Goal: Task Accomplishment & Management: Complete application form

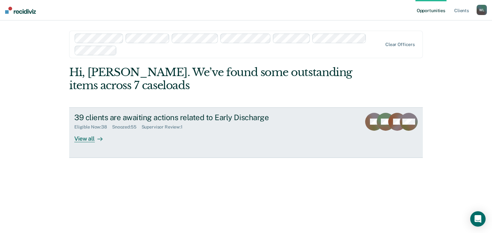
click at [87, 140] on div "View all" at bounding box center [92, 136] width 36 height 12
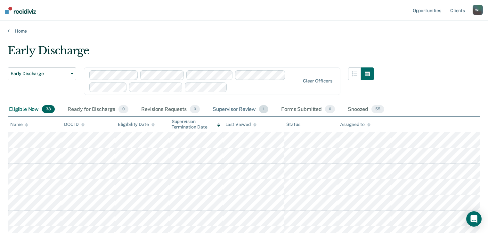
click at [245, 109] on div "Supervisor Review 1" at bounding box center [240, 110] width 59 height 14
click at [239, 110] on div "Supervisor Review 1" at bounding box center [240, 110] width 59 height 14
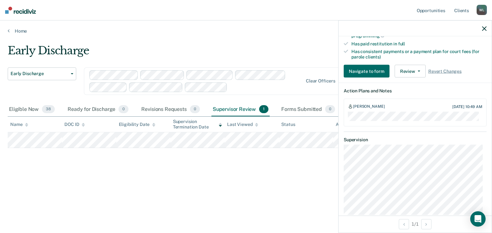
scroll to position [193, 0]
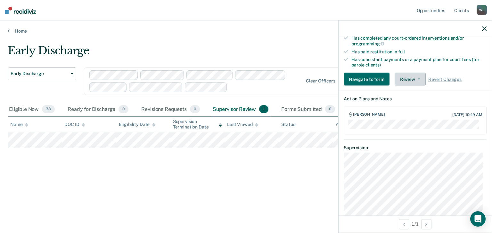
click at [415, 75] on button "Review" at bounding box center [410, 79] width 31 height 13
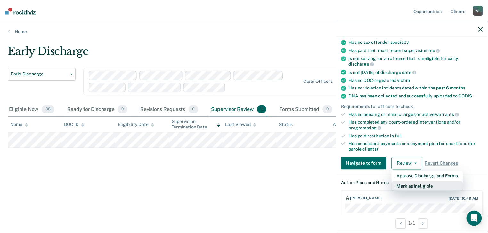
scroll to position [117, 0]
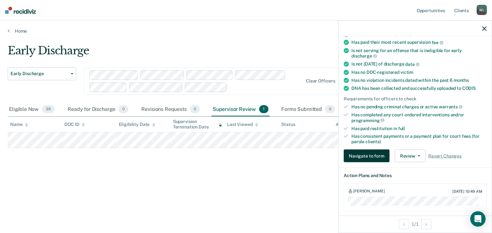
click at [367, 153] on button "Navigate to form" at bounding box center [367, 156] width 46 height 13
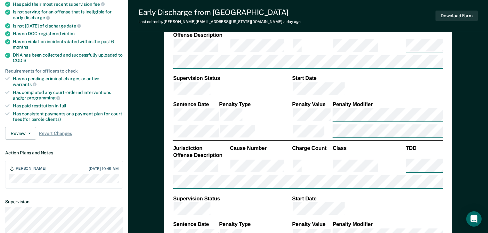
type textarea "x"
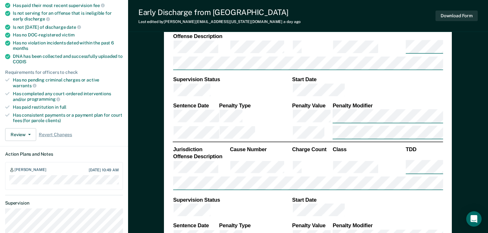
scroll to position [51, 0]
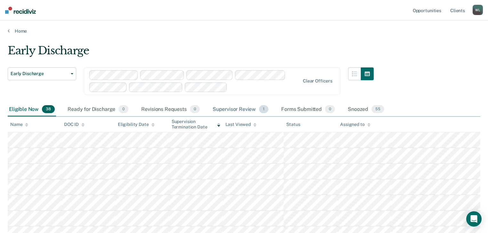
drag, startPoint x: 225, startPoint y: 109, endPoint x: 248, endPoint y: 114, distance: 22.7
click at [225, 108] on div "Supervisor Review 1" at bounding box center [240, 110] width 59 height 14
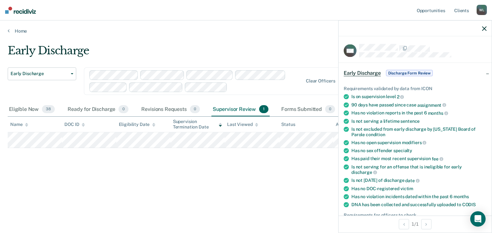
click at [407, 73] on span "Discharge Form Review" at bounding box center [409, 73] width 47 height 6
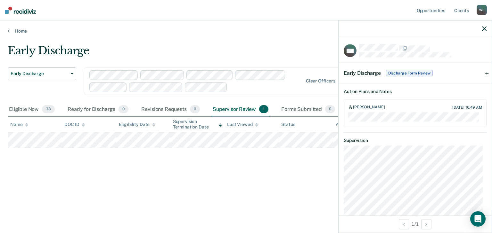
click at [485, 27] on icon "button" at bounding box center [484, 28] width 4 height 4
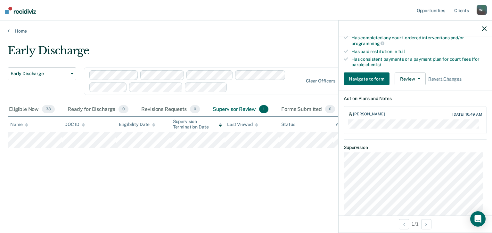
scroll to position [193, 0]
click at [409, 76] on button "Review" at bounding box center [410, 79] width 31 height 13
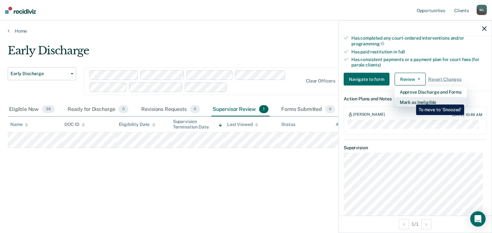
click at [411, 100] on button "Mark as Ineligible" at bounding box center [431, 102] width 72 height 10
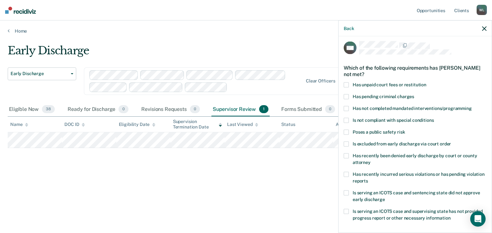
scroll to position [0, 0]
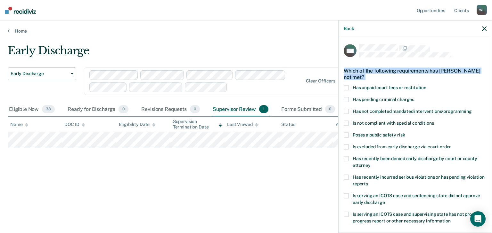
drag, startPoint x: 343, startPoint y: 69, endPoint x: 388, endPoint y: 198, distance: 137.0
click at [387, 198] on div "MA Which of the following requirements has [PERSON_NAME] not met? Has unpaid co…" at bounding box center [415, 134] width 153 height 195
click at [405, 86] on span "Has unpaid court fees or restitution" at bounding box center [390, 87] width 74 height 5
click at [348, 87] on span at bounding box center [346, 87] width 5 height 5
click at [372, 83] on div "Which of the following requirements has [PERSON_NAME] not met?" at bounding box center [415, 74] width 143 height 22
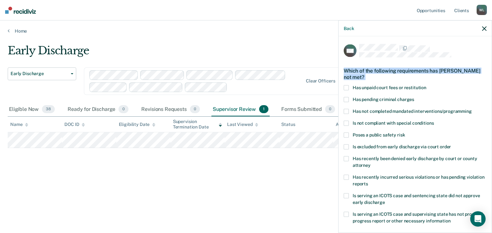
drag, startPoint x: 344, startPoint y: 70, endPoint x: 404, endPoint y: 210, distance: 153.0
click at [404, 210] on div "MA Which of the following requirements has [PERSON_NAME] not met? Has unpaid co…" at bounding box center [415, 178] width 143 height 268
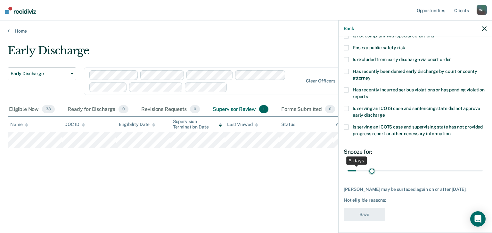
scroll to position [93, 0]
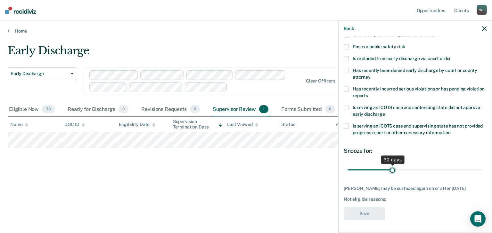
click at [392, 166] on input "range" at bounding box center [415, 170] width 135 height 11
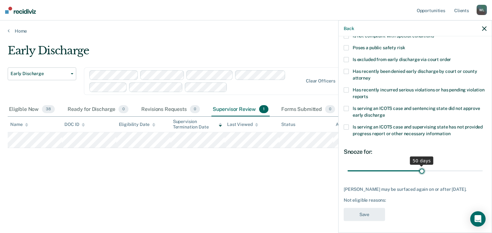
drag, startPoint x: 390, startPoint y: 164, endPoint x: 419, endPoint y: 167, distance: 29.3
type input "50"
click at [419, 167] on input "range" at bounding box center [415, 171] width 135 height 11
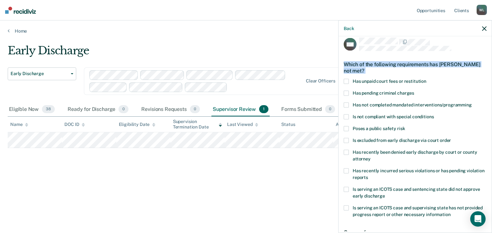
scroll to position [0, 0]
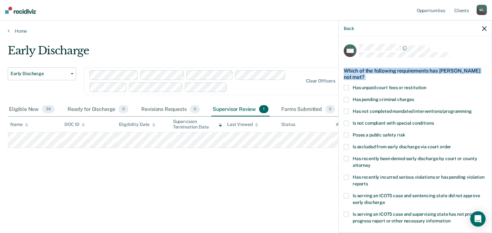
click at [346, 123] on span at bounding box center [346, 123] width 5 height 5
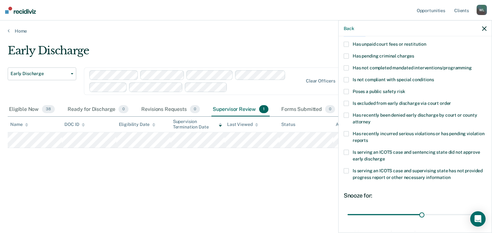
scroll to position [36, 0]
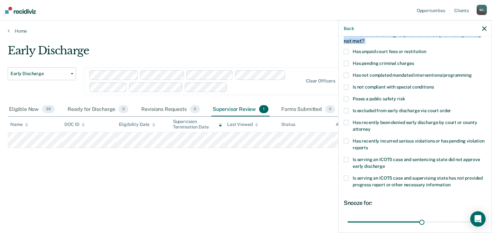
click at [349, 85] on label "Is not compliant with special conditions" at bounding box center [415, 88] width 143 height 7
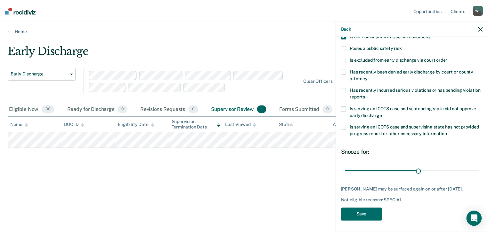
scroll to position [87, 0]
click at [373, 217] on button "Save" at bounding box center [364, 214] width 41 height 13
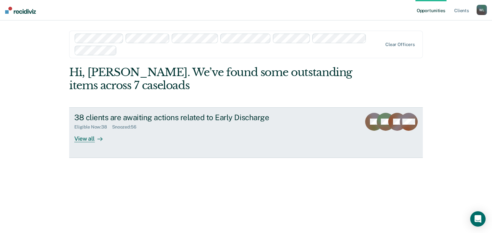
click at [88, 140] on div "View all" at bounding box center [92, 136] width 36 height 12
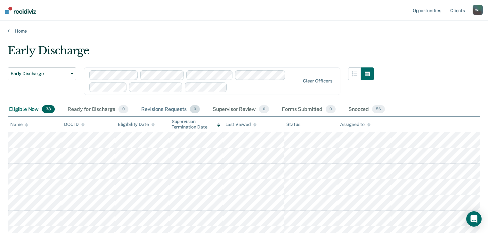
click at [175, 108] on div "Revisions Requests 0" at bounding box center [170, 110] width 61 height 14
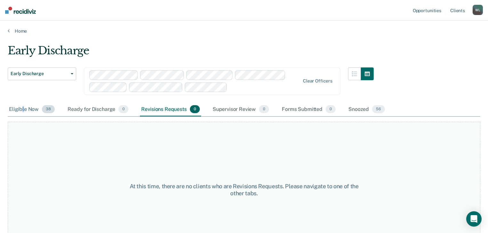
click at [23, 111] on div "Eligible Now 38" at bounding box center [32, 110] width 48 height 14
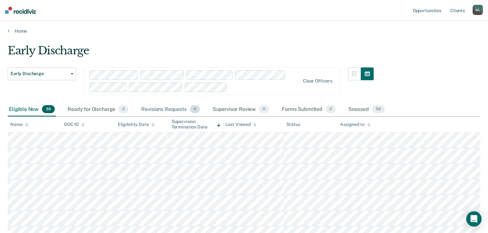
click at [154, 107] on div "Revisions Requests 0" at bounding box center [170, 110] width 61 height 14
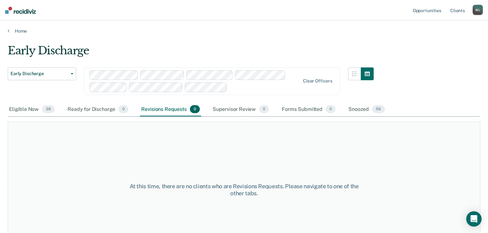
click at [163, 110] on div "Revisions Requests 0" at bounding box center [170, 110] width 61 height 14
click at [234, 107] on div "Supervisor Review 0" at bounding box center [240, 110] width 59 height 14
click at [306, 108] on div "Forms Submitted 0" at bounding box center [309, 110] width 56 height 14
click at [167, 110] on div "Revisions Requests 0" at bounding box center [170, 110] width 61 height 14
click at [91, 108] on div "Ready for Discharge 0" at bounding box center [97, 110] width 63 height 14
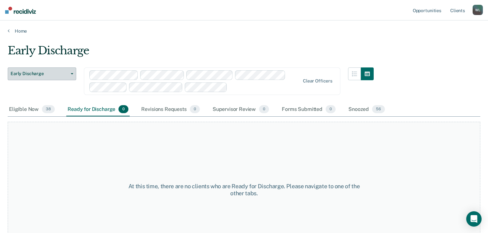
click at [66, 72] on span "Early Discharge" at bounding box center [40, 73] width 58 height 5
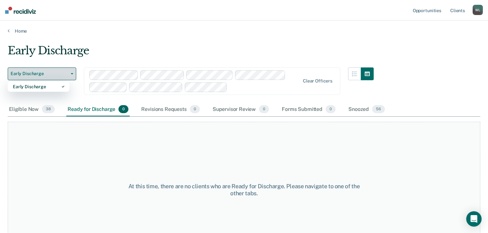
click at [66, 72] on span "Early Discharge" at bounding box center [40, 73] width 58 height 5
